Goal: Information Seeking & Learning: Learn about a topic

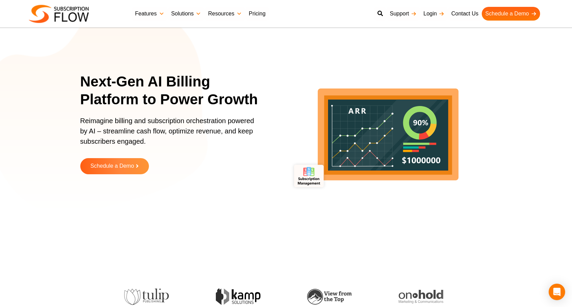
drag, startPoint x: 105, startPoint y: 79, endPoint x: 115, endPoint y: 76, distance: 10.4
click at [105, 79] on h1 "Next-Gen AI Billing Platform to Power Growth" at bounding box center [173, 91] width 187 height 36
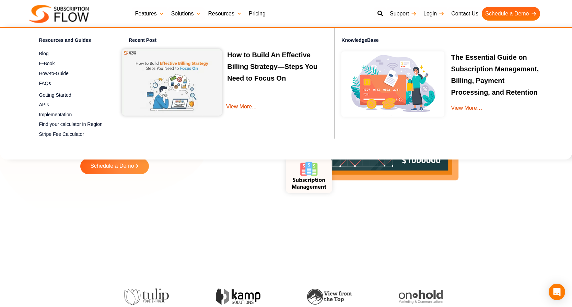
click at [254, 10] on link "Pricing" at bounding box center [258, 14] width 24 height 14
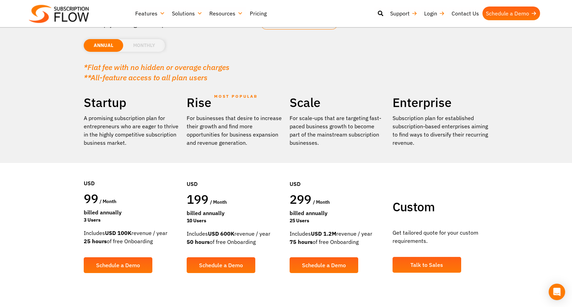
drag, startPoint x: 198, startPoint y: 231, endPoint x: 255, endPoint y: 240, distance: 58.1
click at [254, 240] on div "Includes USD 600K revenue / year 50 hours of free Onboarding" at bounding box center [235, 238] width 96 height 16
drag, startPoint x: 305, startPoint y: 235, endPoint x: 373, endPoint y: 243, distance: 68.1
click at [373, 243] on div "Includes USD 1.2M revenue / year 75 hours of free Onboarding" at bounding box center [338, 238] width 96 height 16
click at [371, 217] on div "25 Users" at bounding box center [338, 220] width 96 height 7
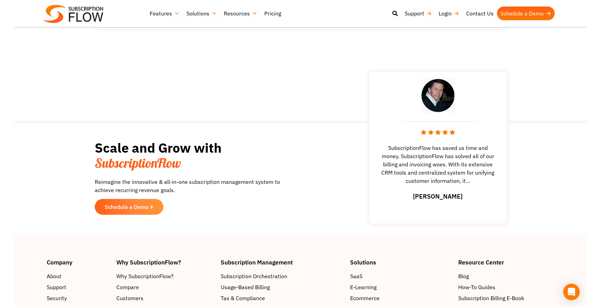
scroll to position [858, 0]
